Goal: Communication & Community: Connect with others

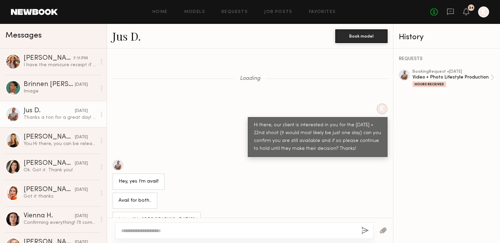
scroll to position [1681, 0]
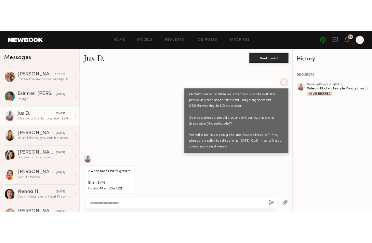
scroll to position [1681, 0]
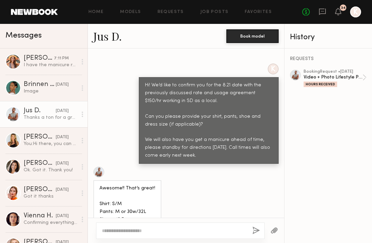
scroll to position [1681, 0]
